Goal: Book appointment/travel/reservation

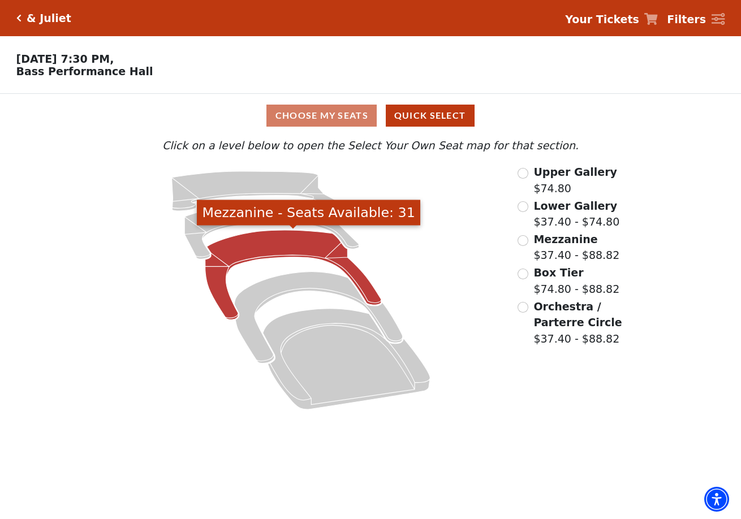
click at [298, 241] on icon "Mezzanine - Seats Available: 31" at bounding box center [293, 274] width 176 height 89
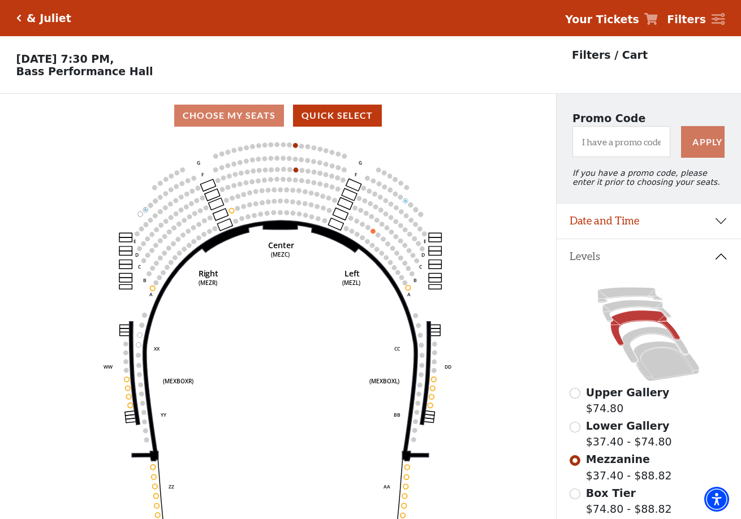
scroll to position [53, 0]
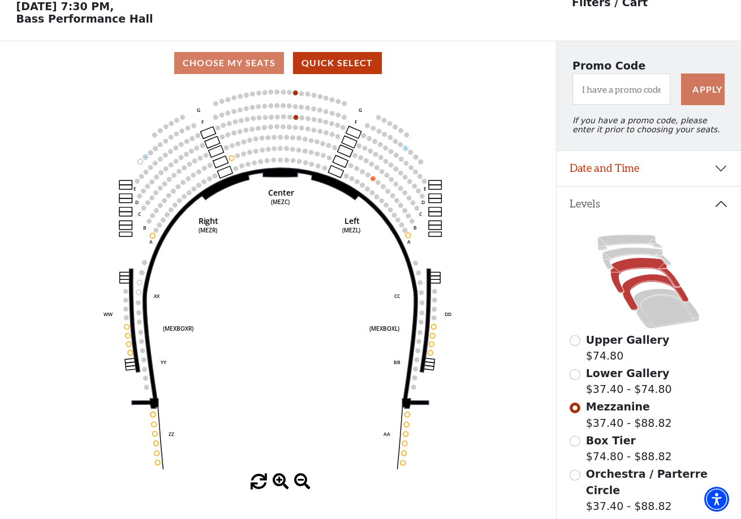
click at [643, 281] on icon at bounding box center [655, 293] width 66 height 36
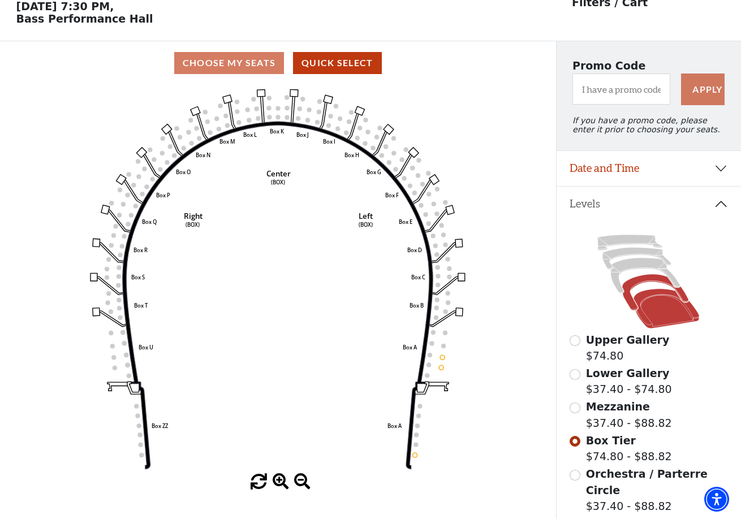
click at [659, 300] on icon at bounding box center [667, 309] width 66 height 40
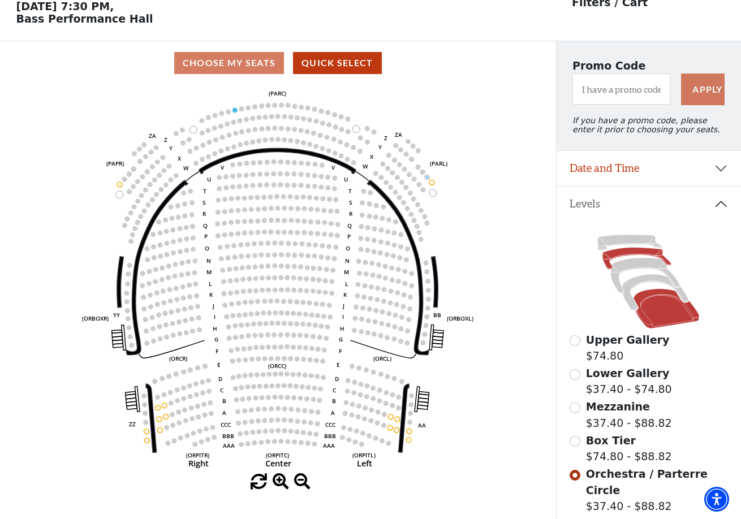
click at [633, 251] on icon at bounding box center [637, 259] width 69 height 22
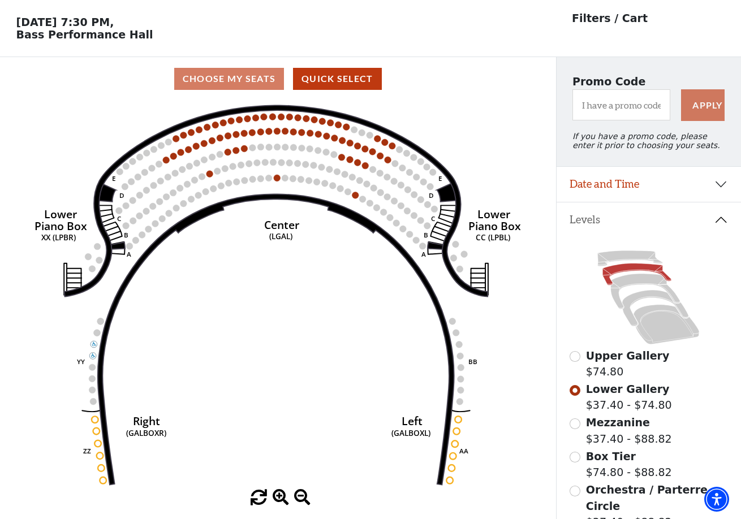
scroll to position [37, 0]
click at [631, 281] on icon at bounding box center [646, 291] width 70 height 35
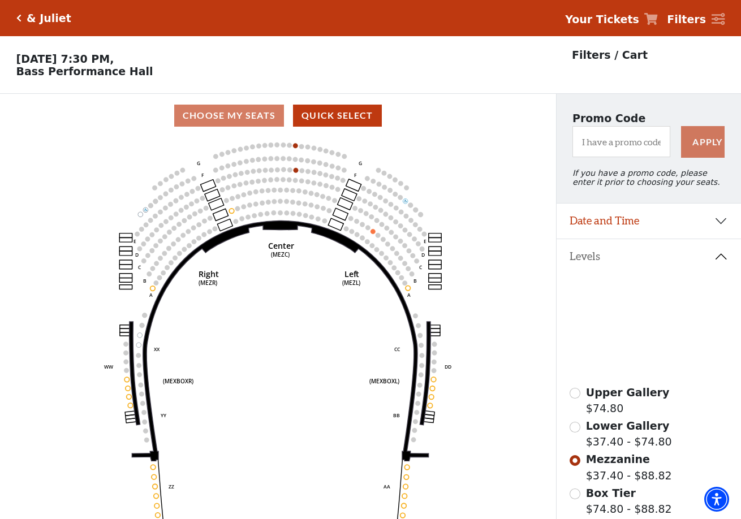
scroll to position [53, 0]
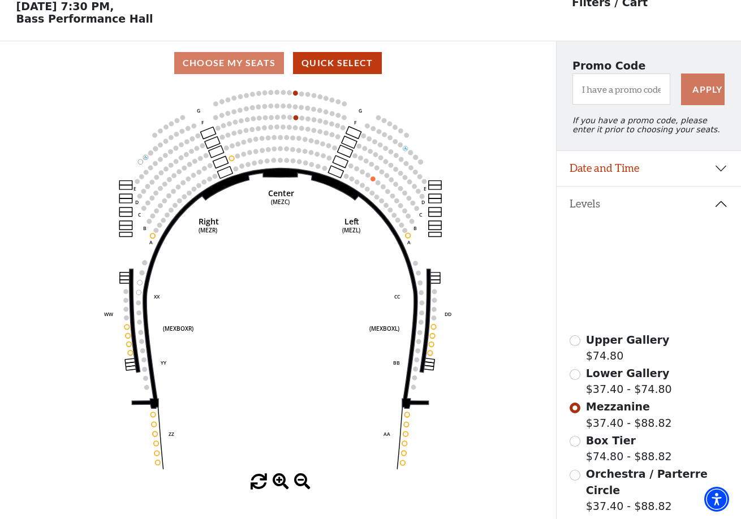
click at [621, 239] on icon at bounding box center [630, 243] width 65 height 16
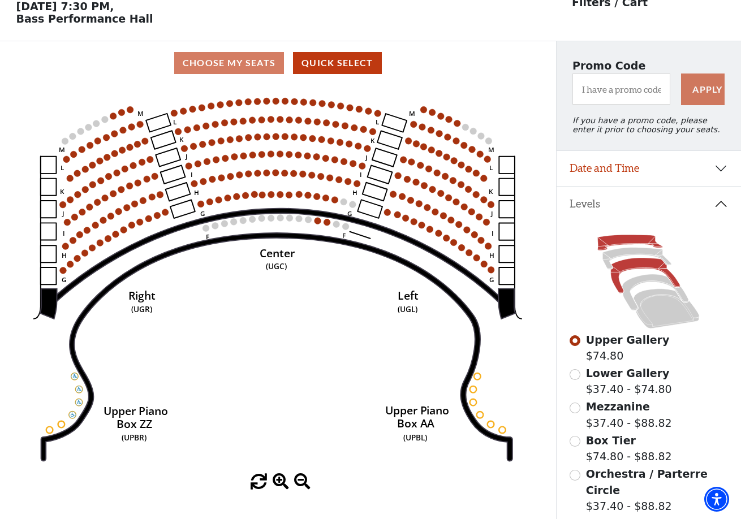
click at [641, 267] on icon at bounding box center [646, 276] width 70 height 35
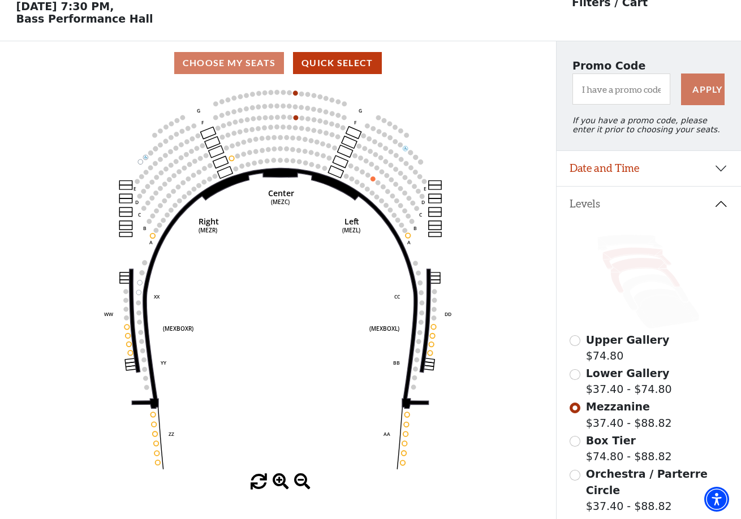
click at [625, 251] on icon at bounding box center [637, 259] width 69 height 22
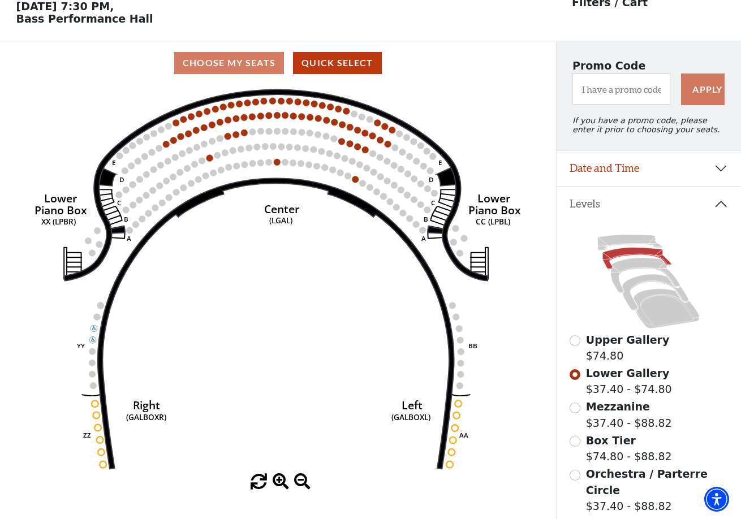
click at [635, 278] on icon at bounding box center [649, 282] width 158 height 100
click at [635, 279] on icon at bounding box center [655, 293] width 66 height 36
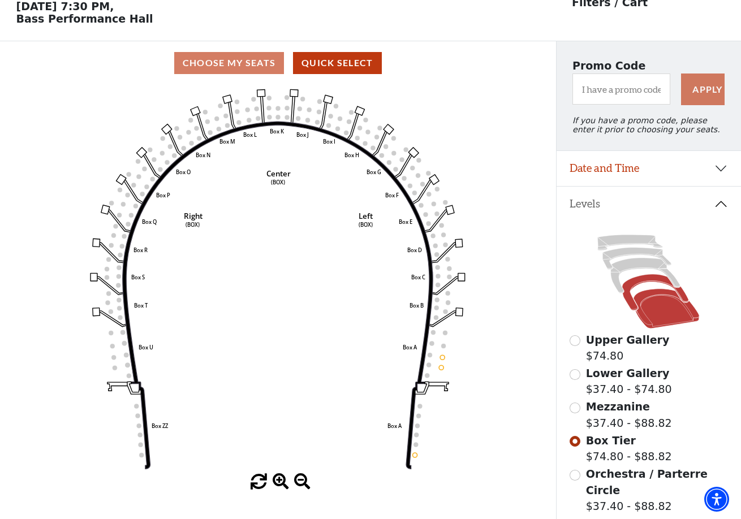
click at [661, 305] on icon at bounding box center [667, 309] width 66 height 40
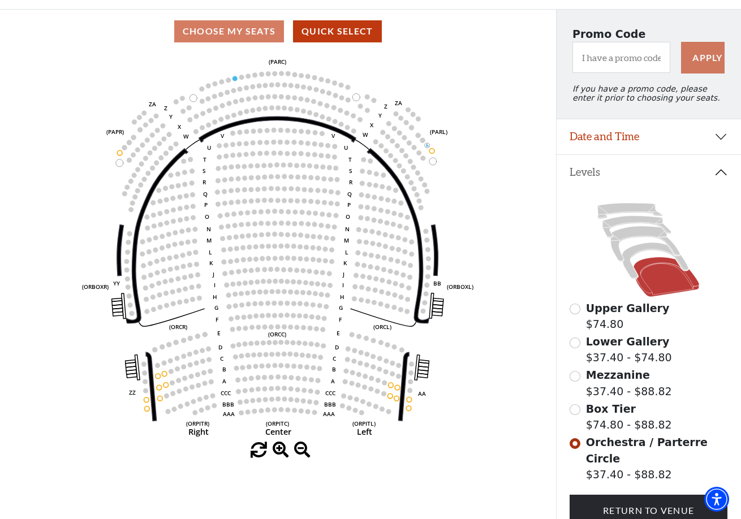
scroll to position [85, 0]
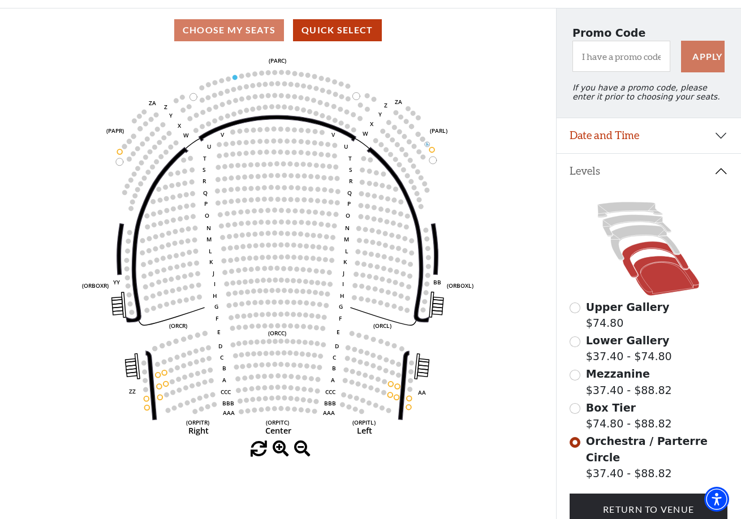
click at [635, 251] on icon at bounding box center [655, 260] width 66 height 36
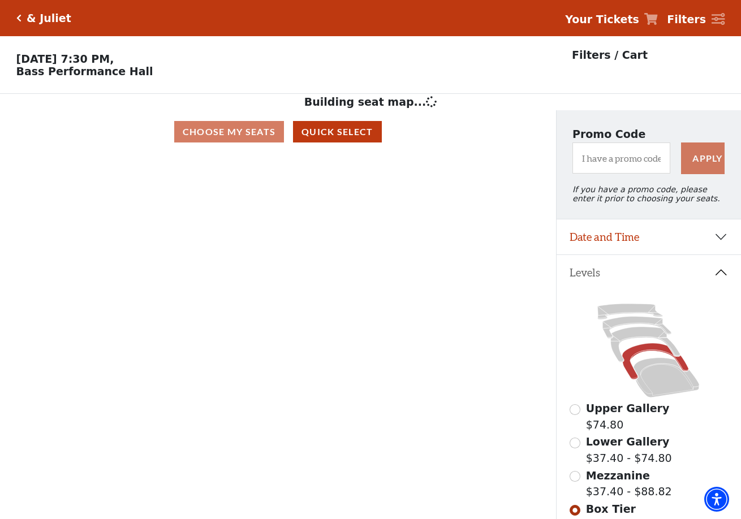
scroll to position [53, 0]
